Goal: Task Accomplishment & Management: Manage account settings

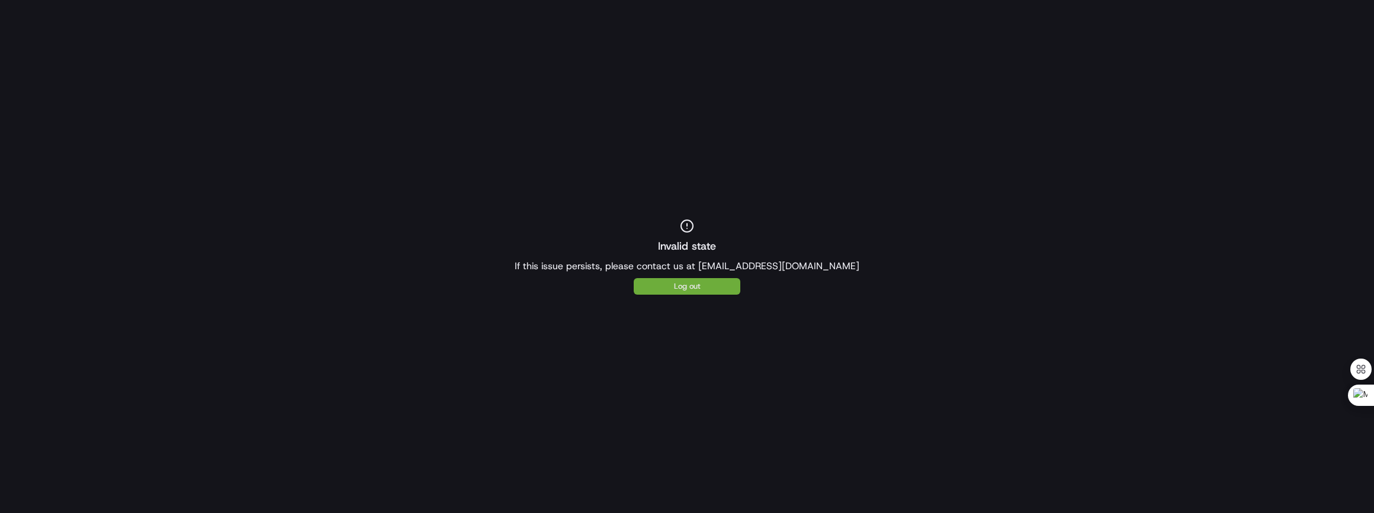
click at [705, 285] on button "Log out" at bounding box center [687, 286] width 107 height 17
